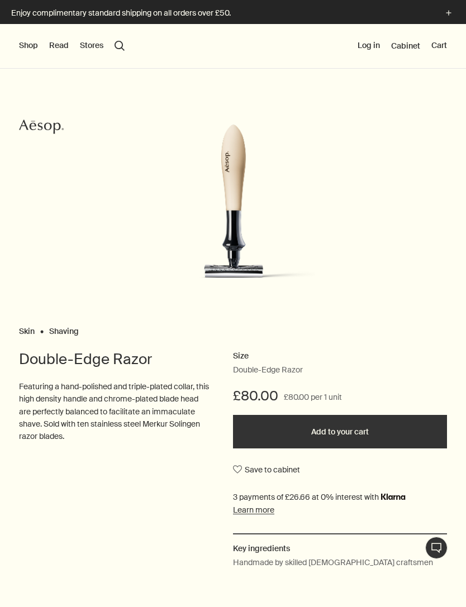
click at [63, 329] on link "Shaving" at bounding box center [64, 328] width 30 height 5
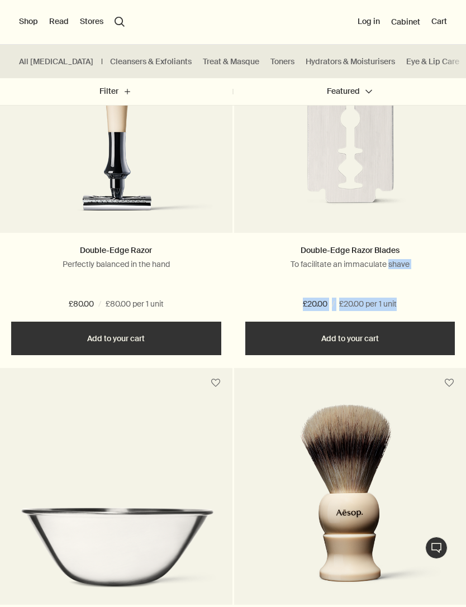
scroll to position [414, 0]
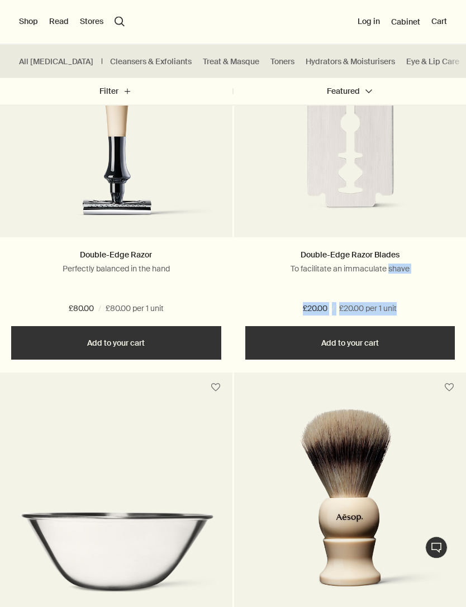
click at [444, 196] on img at bounding box center [350, 136] width 221 height 193
click at [352, 250] on link "Double-Edge Razor Blades" at bounding box center [349, 255] width 99 height 10
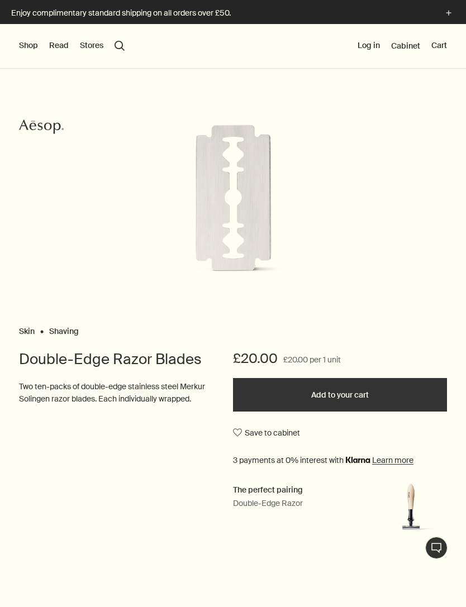
click at [66, 328] on link "Shaving" at bounding box center [64, 328] width 30 height 5
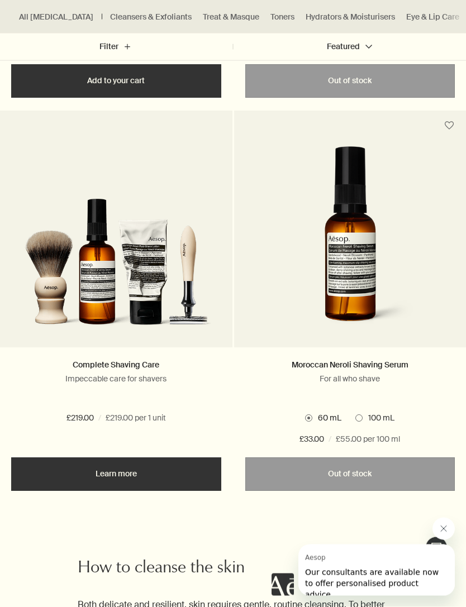
scroll to position [1442, 0]
click at [393, 365] on link "Moroccan Neroli Shaving Serum" at bounding box center [349, 365] width 117 height 10
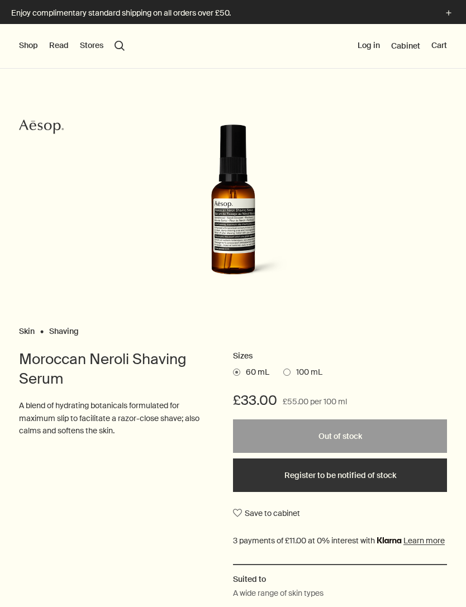
click at [387, 301] on figure at bounding box center [233, 223] width 428 height 199
click at [293, 374] on span "100 mL" at bounding box center [306, 372] width 32 height 11
click at [283, 374] on input "100 mL" at bounding box center [283, 370] width 0 height 7
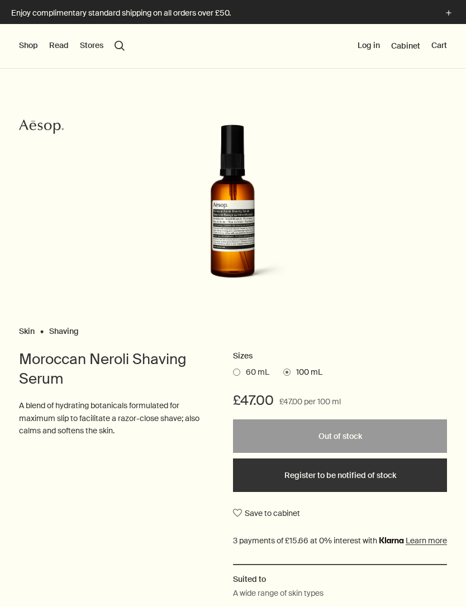
click at [242, 373] on span "60 mL" at bounding box center [254, 372] width 29 height 11
click at [233, 373] on input "60 mL" at bounding box center [233, 370] width 0 height 7
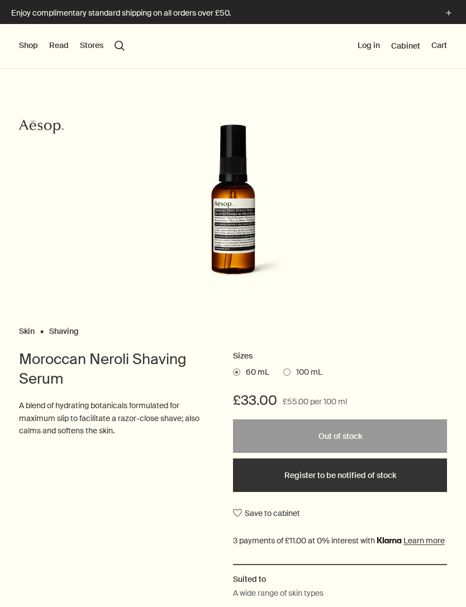
scroll to position [-1, 0]
